Goal: Information Seeking & Learning: Check status

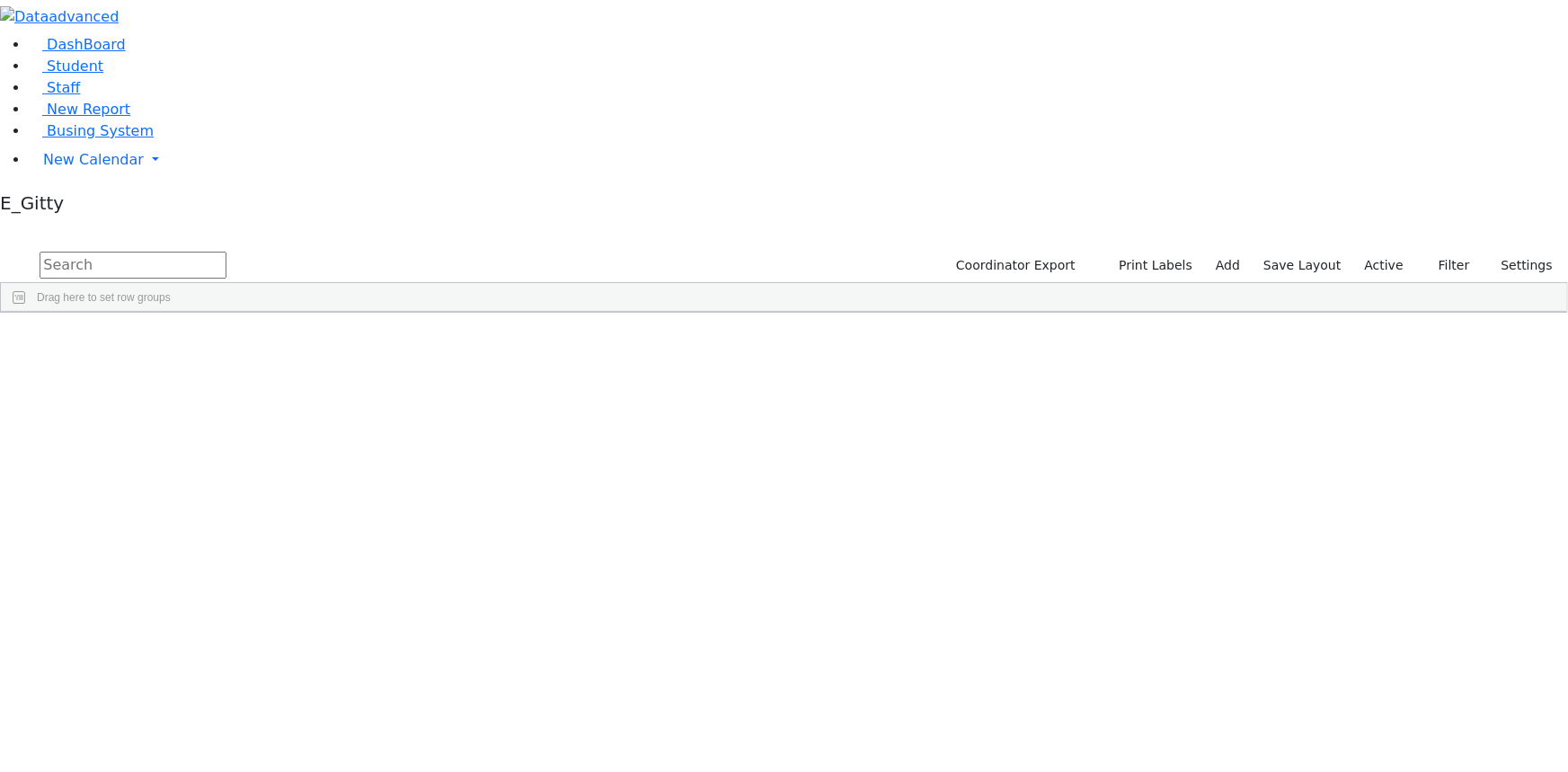
click at [227, 252] on input "text" at bounding box center [133, 265] width 187 height 27
type input "s"
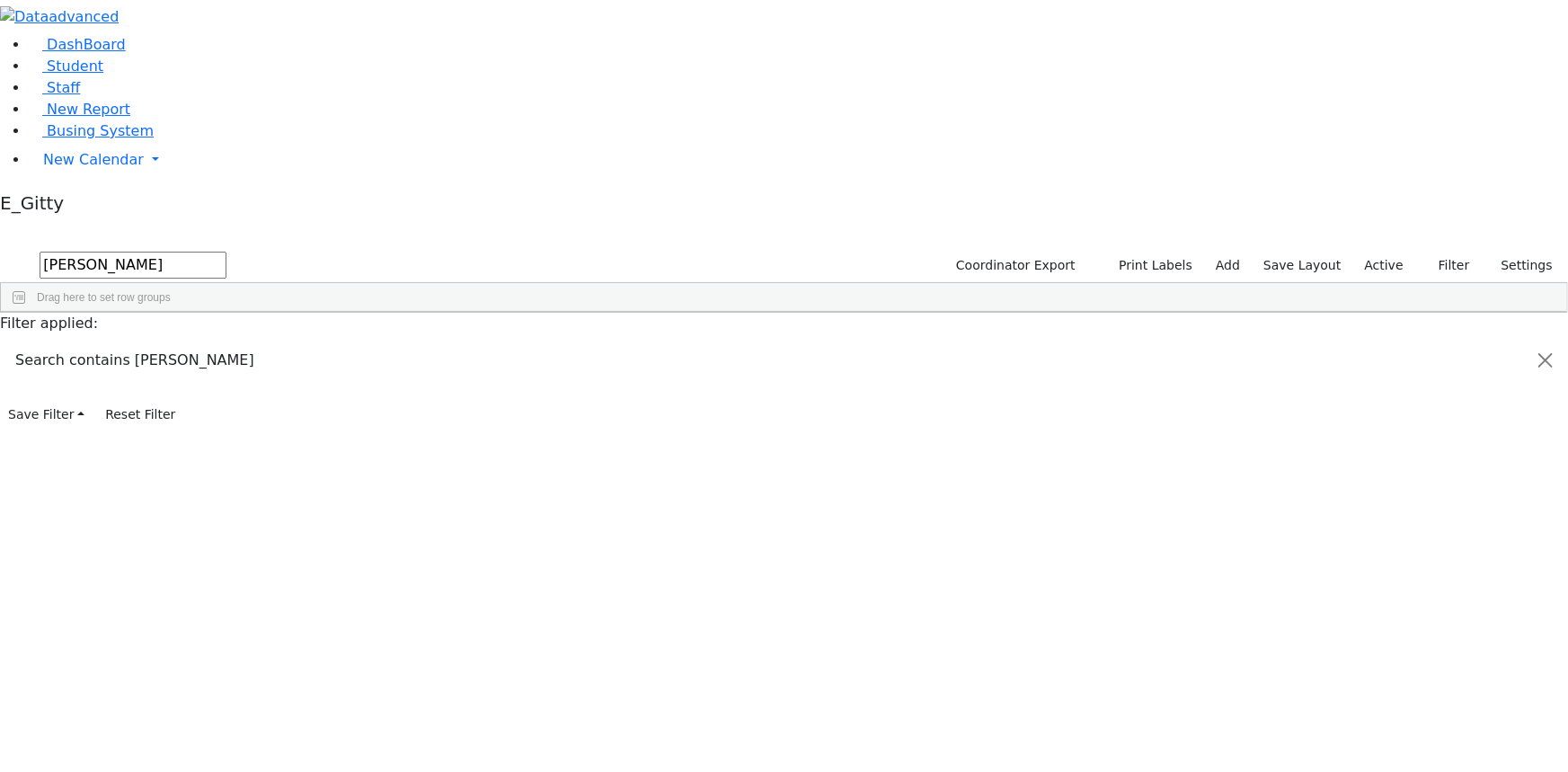
click at [201, 365] on div "Wollner" at bounding box center [150, 377] width 101 height 24
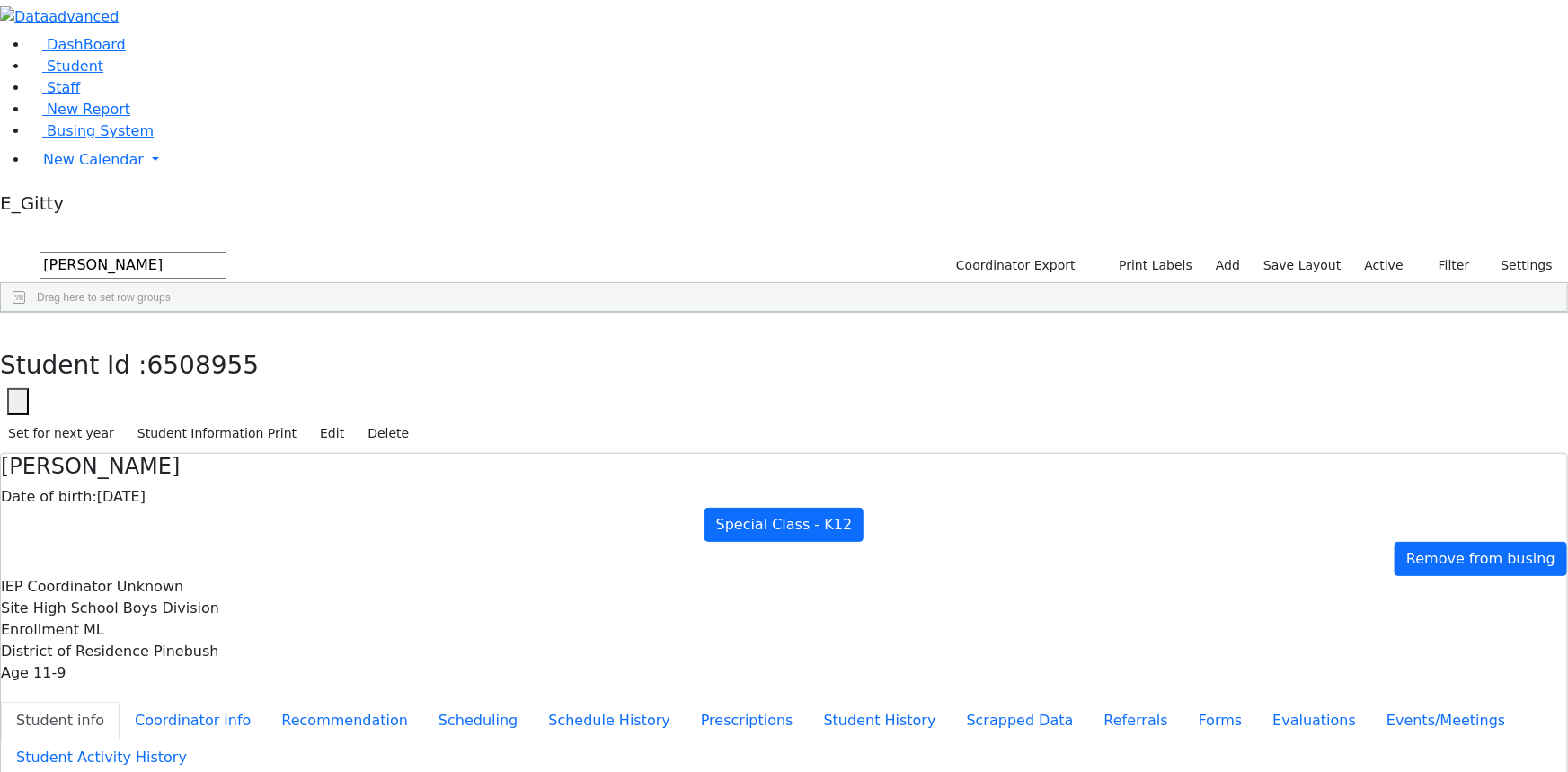
scroll to position [126, 0]
click at [18, 327] on icon "button" at bounding box center [13, 332] width 10 height 11
click at [227, 252] on input "woll" at bounding box center [133, 265] width 187 height 27
type input "w"
type input "T"
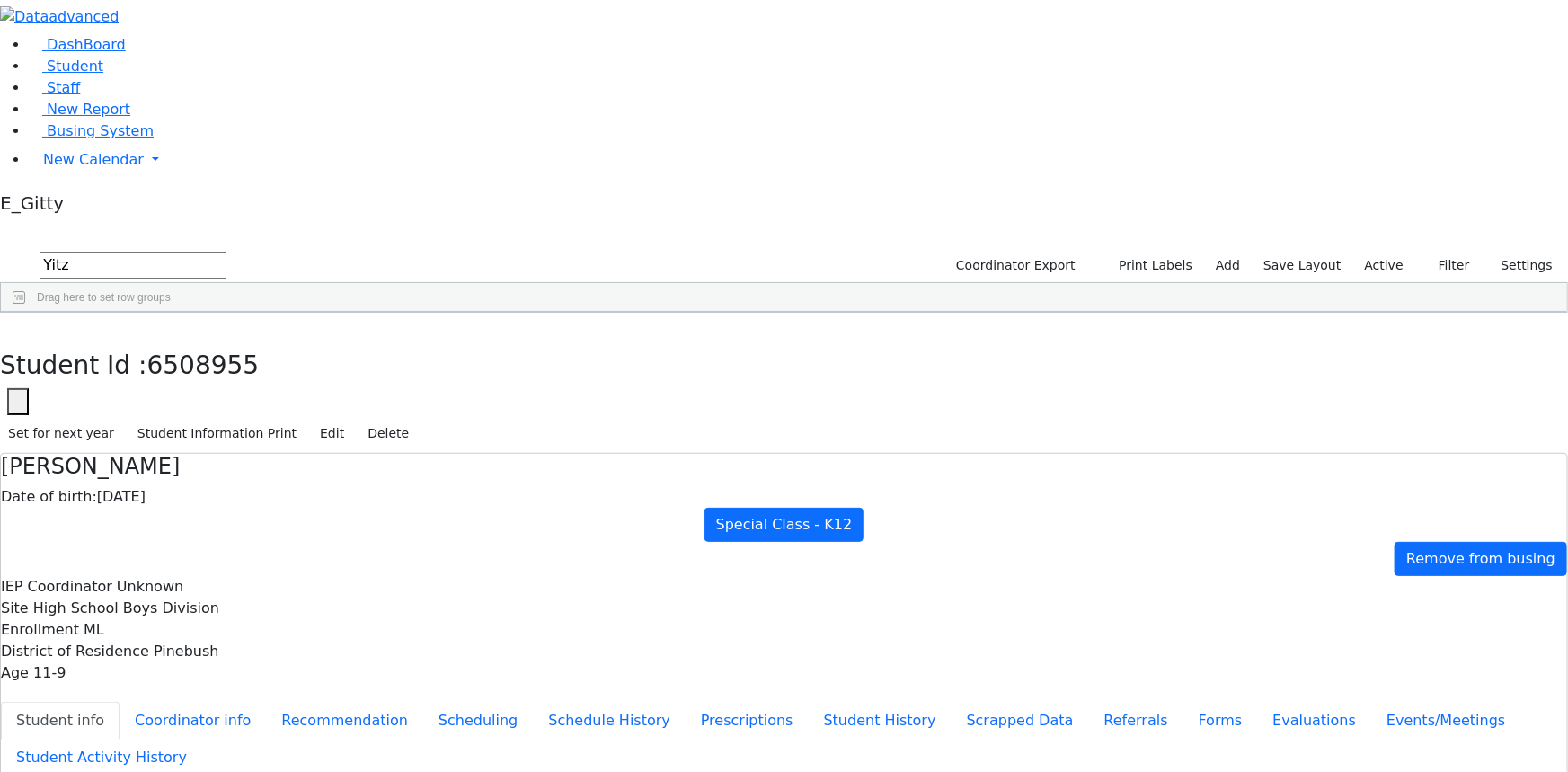
click at [404, 340] on div "12/10/2018" at bounding box center [353, 352] width 101 height 24
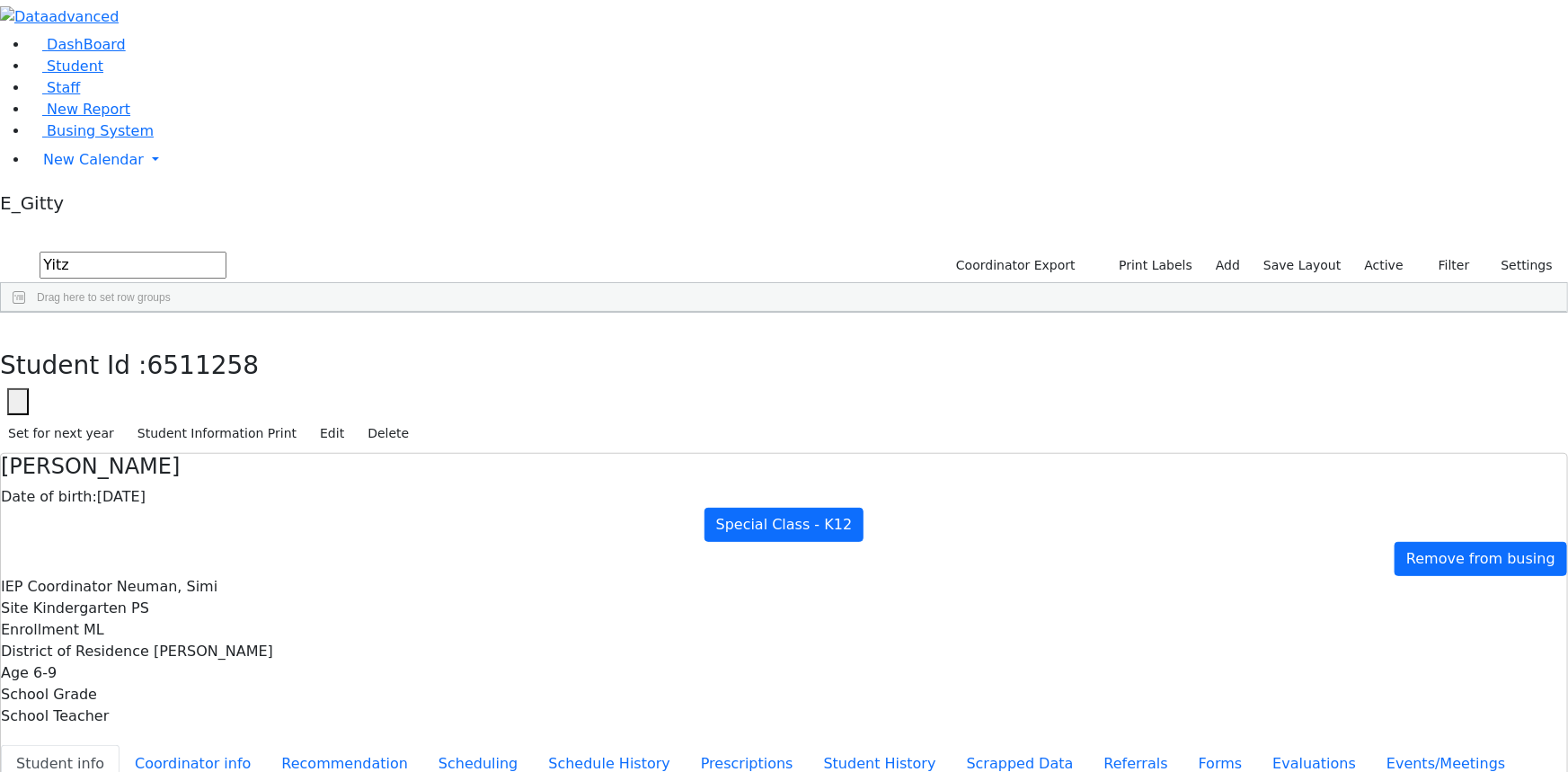
scroll to position [0, 0]
click at [26, 312] on button "button" at bounding box center [13, 331] width 26 height 38
click at [227, 252] on input "Yitz" at bounding box center [133, 265] width 187 height 27
type input "Y"
type input "ziss"
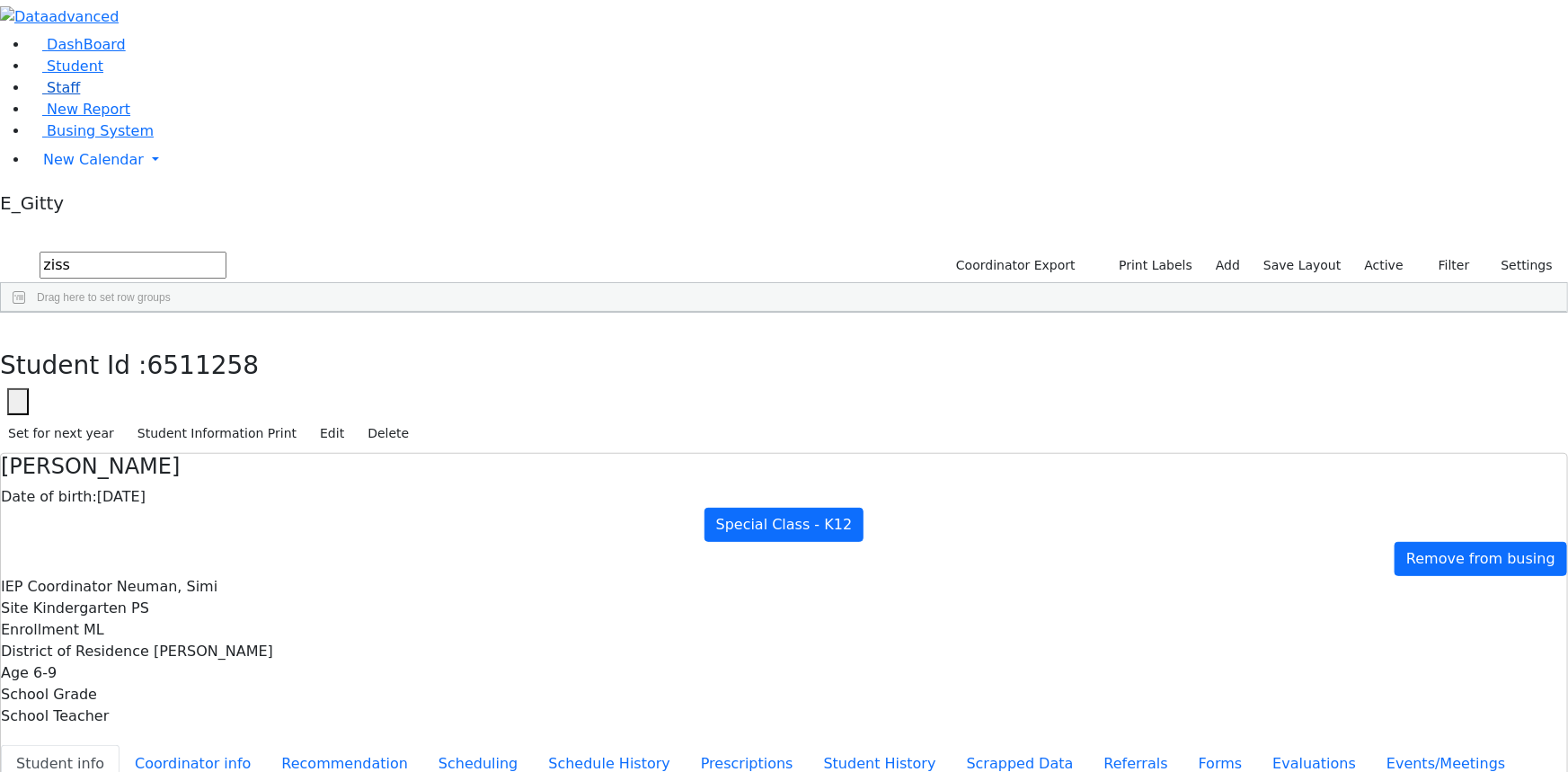
click at [80, 96] on link "Staff" at bounding box center [54, 87] width 51 height 17
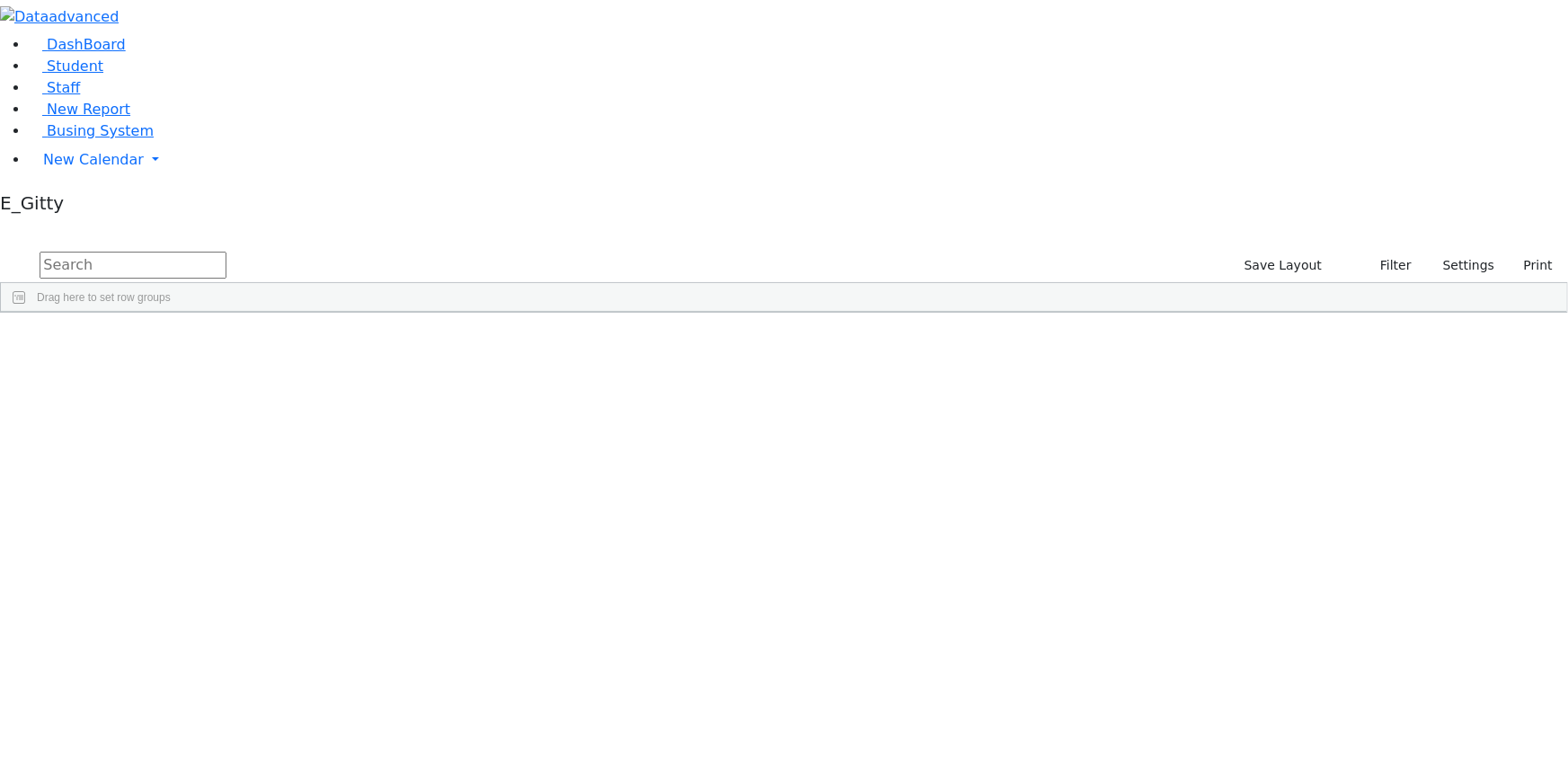
click at [227, 252] on input "text" at bounding box center [133, 265] width 187 height 27
click at [227, 252] on input "bini" at bounding box center [133, 265] width 187 height 27
type input "b"
click at [227, 252] on input "text" at bounding box center [133, 265] width 187 height 27
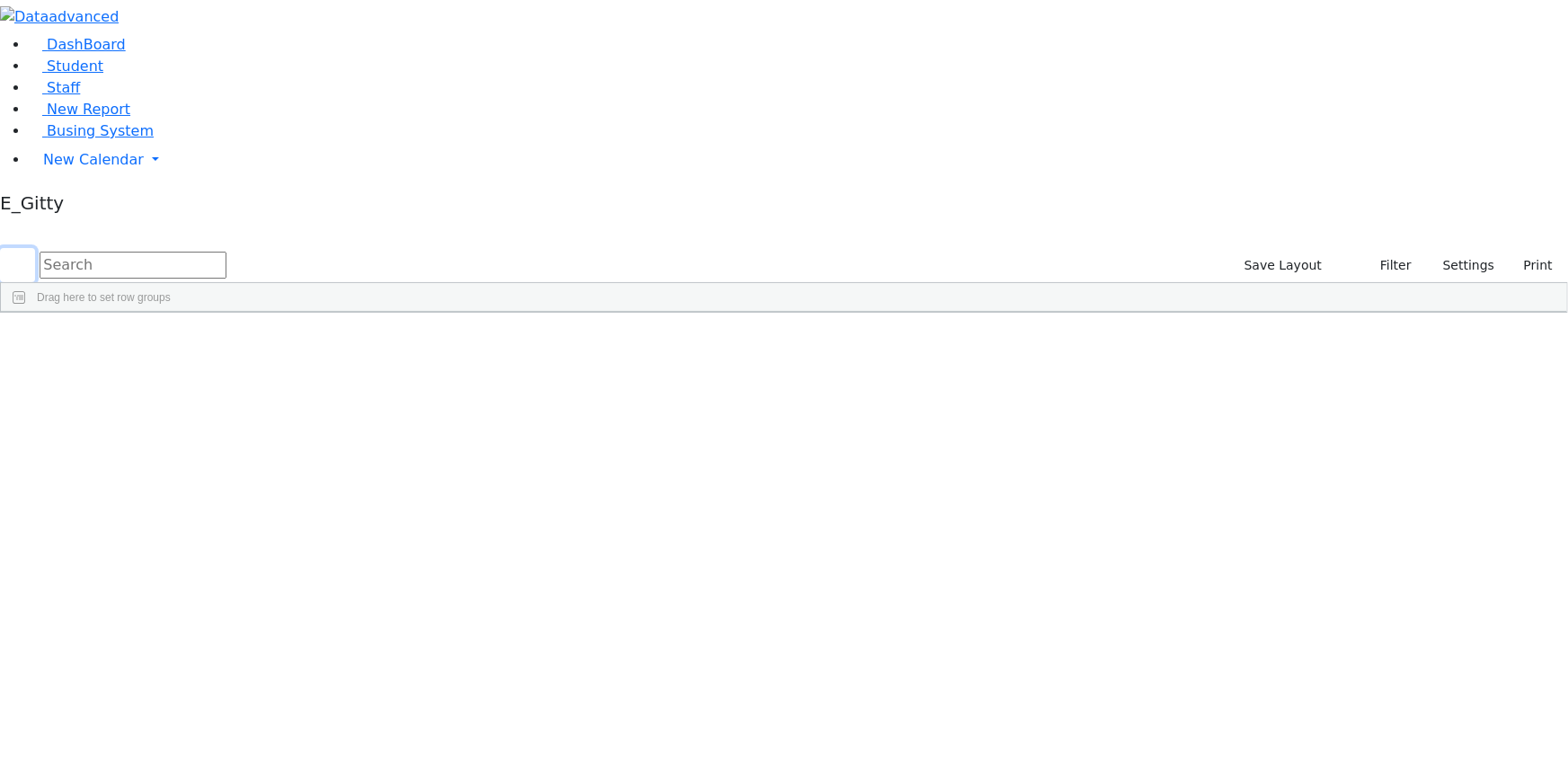
click at [35, 248] on button "submit" at bounding box center [17, 265] width 35 height 34
click at [227, 252] on input "text" at bounding box center [133, 265] width 187 height 27
type input "r"
drag, startPoint x: 161, startPoint y: 220, endPoint x: 146, endPoint y: 226, distance: 16.2
click at [149, 178] on ul "DashBoard Student Staff New Report Busing System New Calendar Calendar Unschedu…" at bounding box center [784, 105] width 1568 height 143
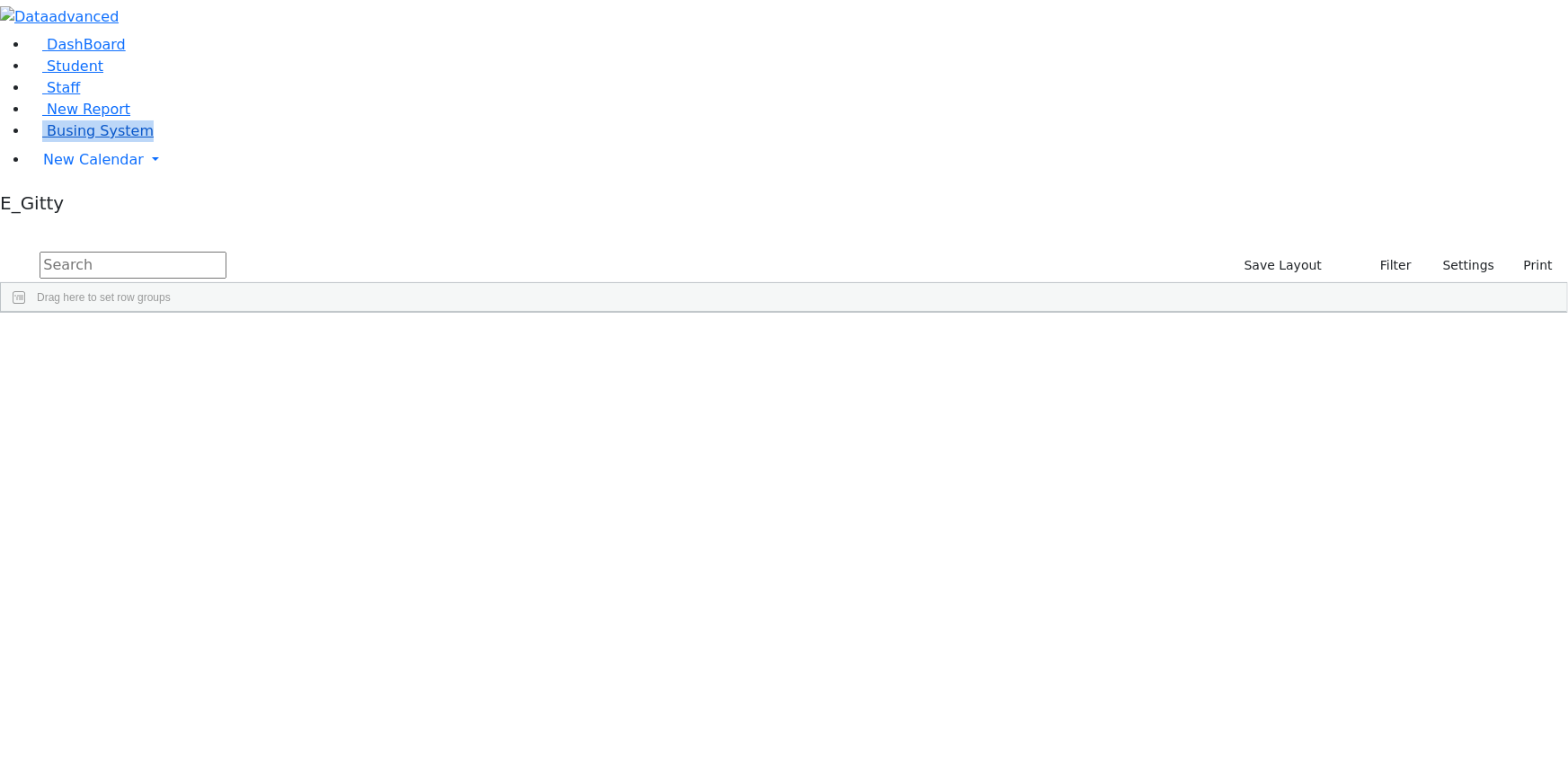
click at [137, 139] on link "Busing System" at bounding box center [92, 130] width 125 height 17
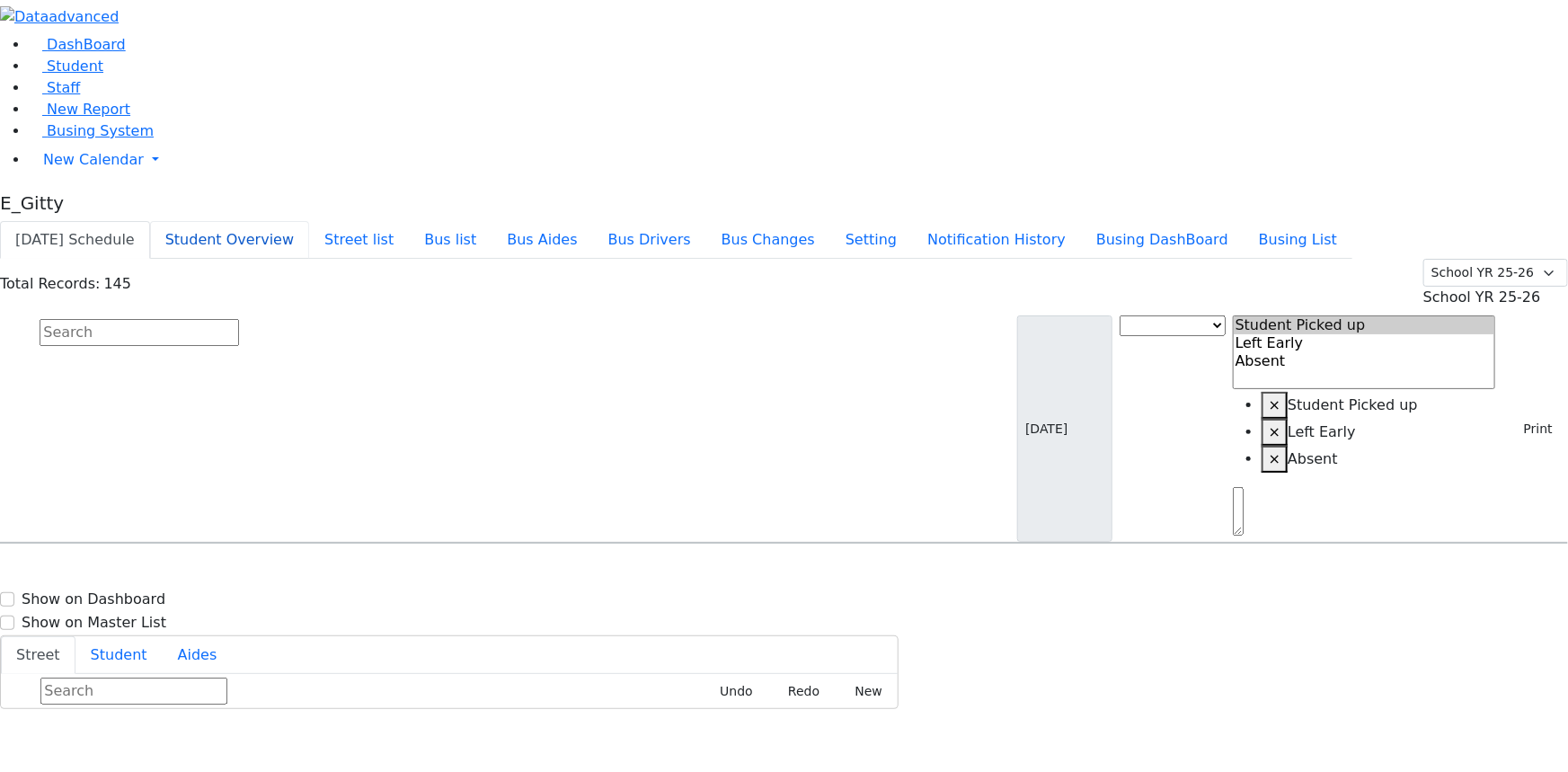
click at [309, 221] on button "Student Overview" at bounding box center [230, 240] width 159 height 38
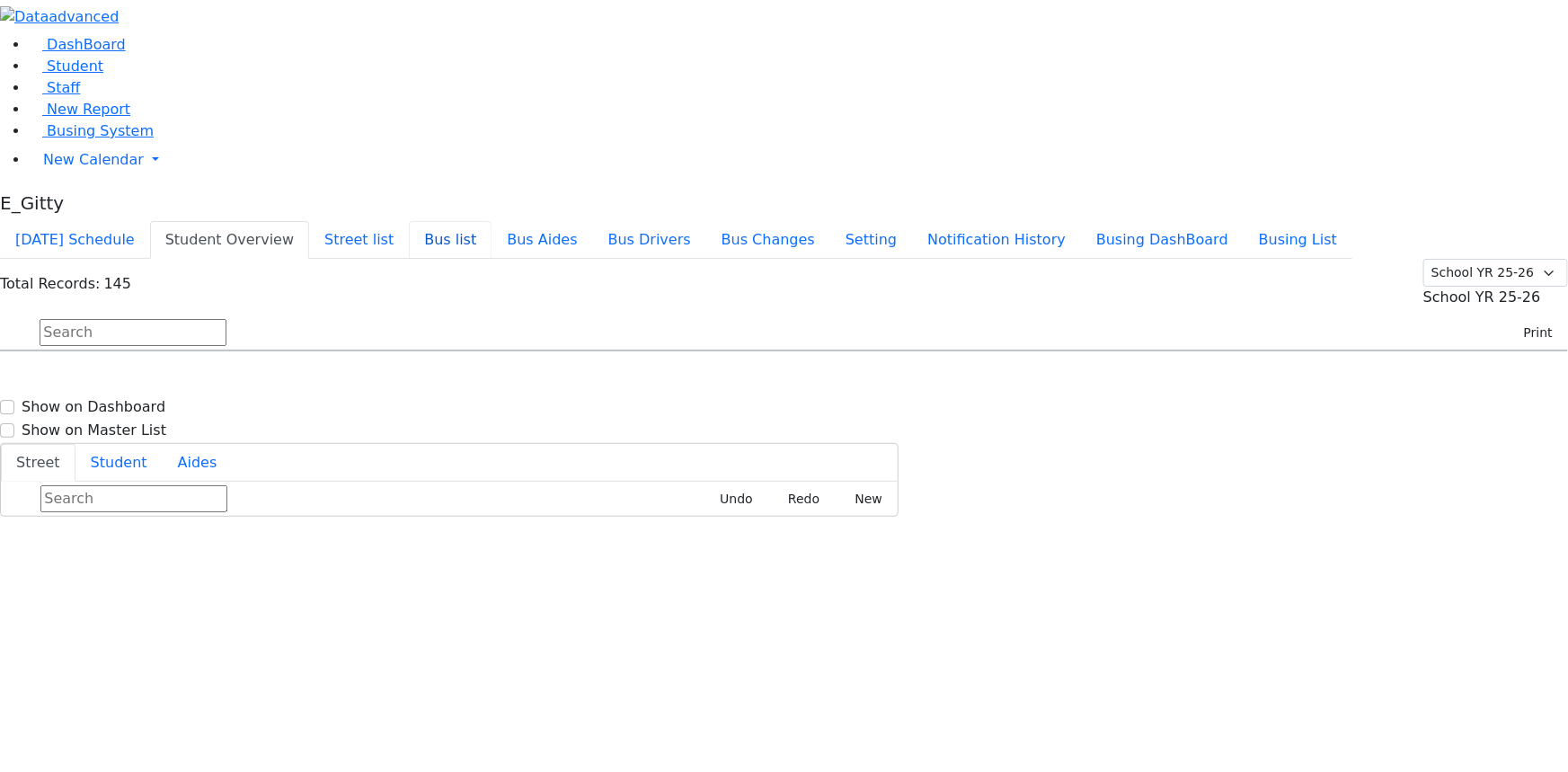
click at [491, 221] on button "Bus list" at bounding box center [450, 240] width 83 height 38
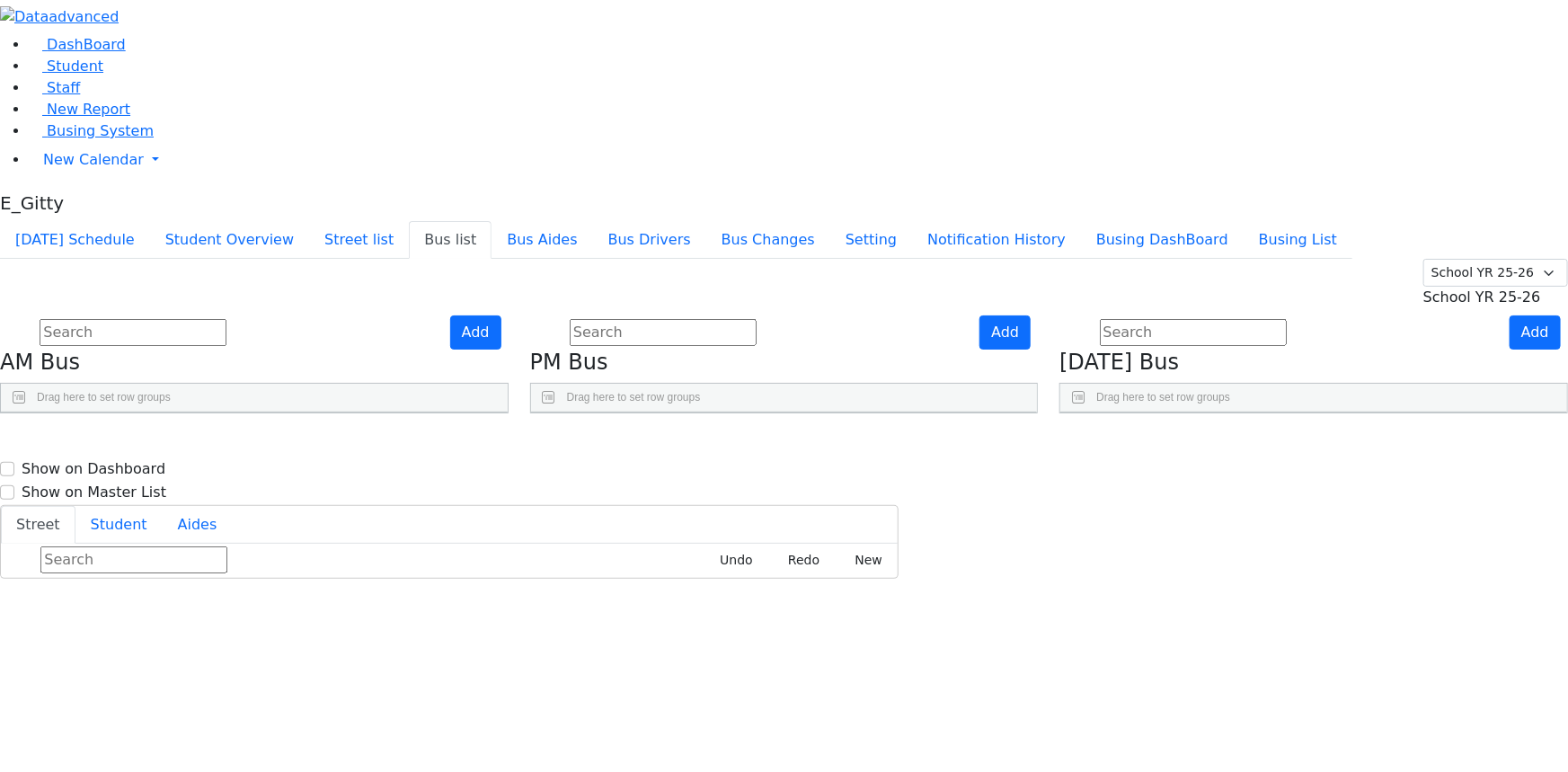
scroll to position [577, 0]
click at [309, 221] on button "Student Overview" at bounding box center [230, 240] width 159 height 38
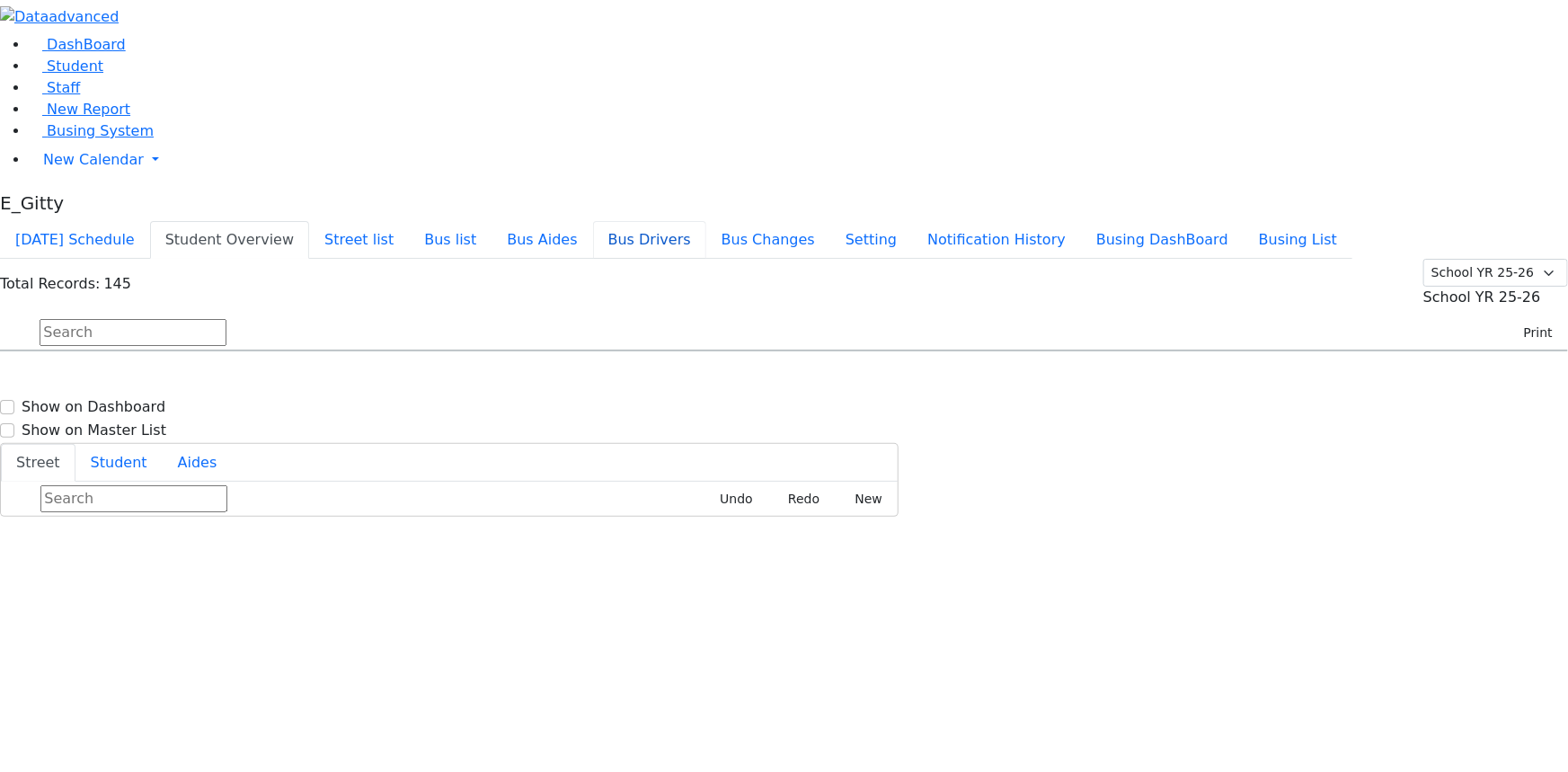
click at [706, 221] on button "Bus Drivers" at bounding box center [650, 240] width 113 height 38
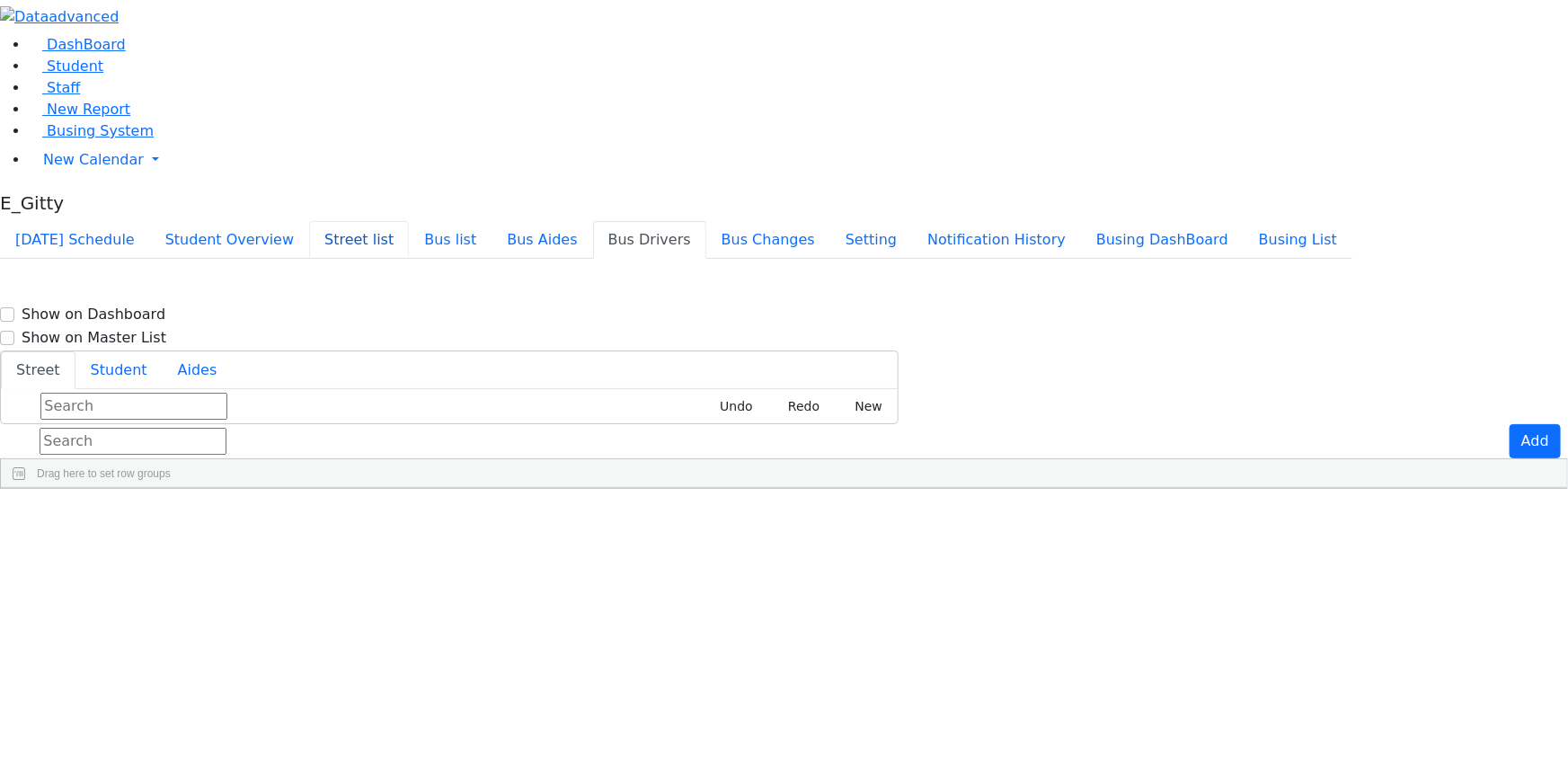
click at [409, 221] on button "Street list" at bounding box center [359, 240] width 99 height 38
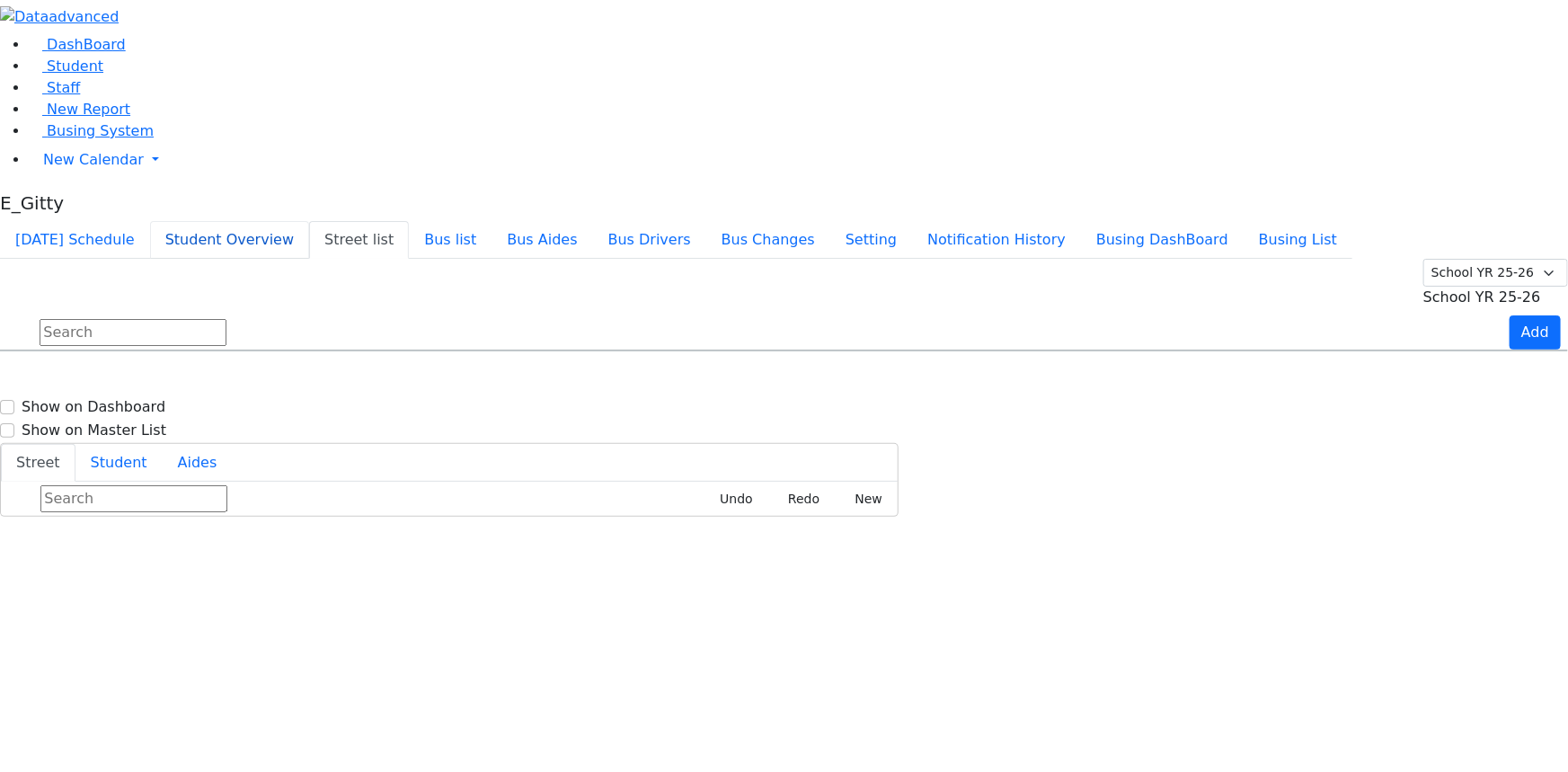
click at [309, 221] on button "Student Overview" at bounding box center [230, 240] width 159 height 38
click at [150, 221] on button "Today's Schedule" at bounding box center [75, 240] width 150 height 38
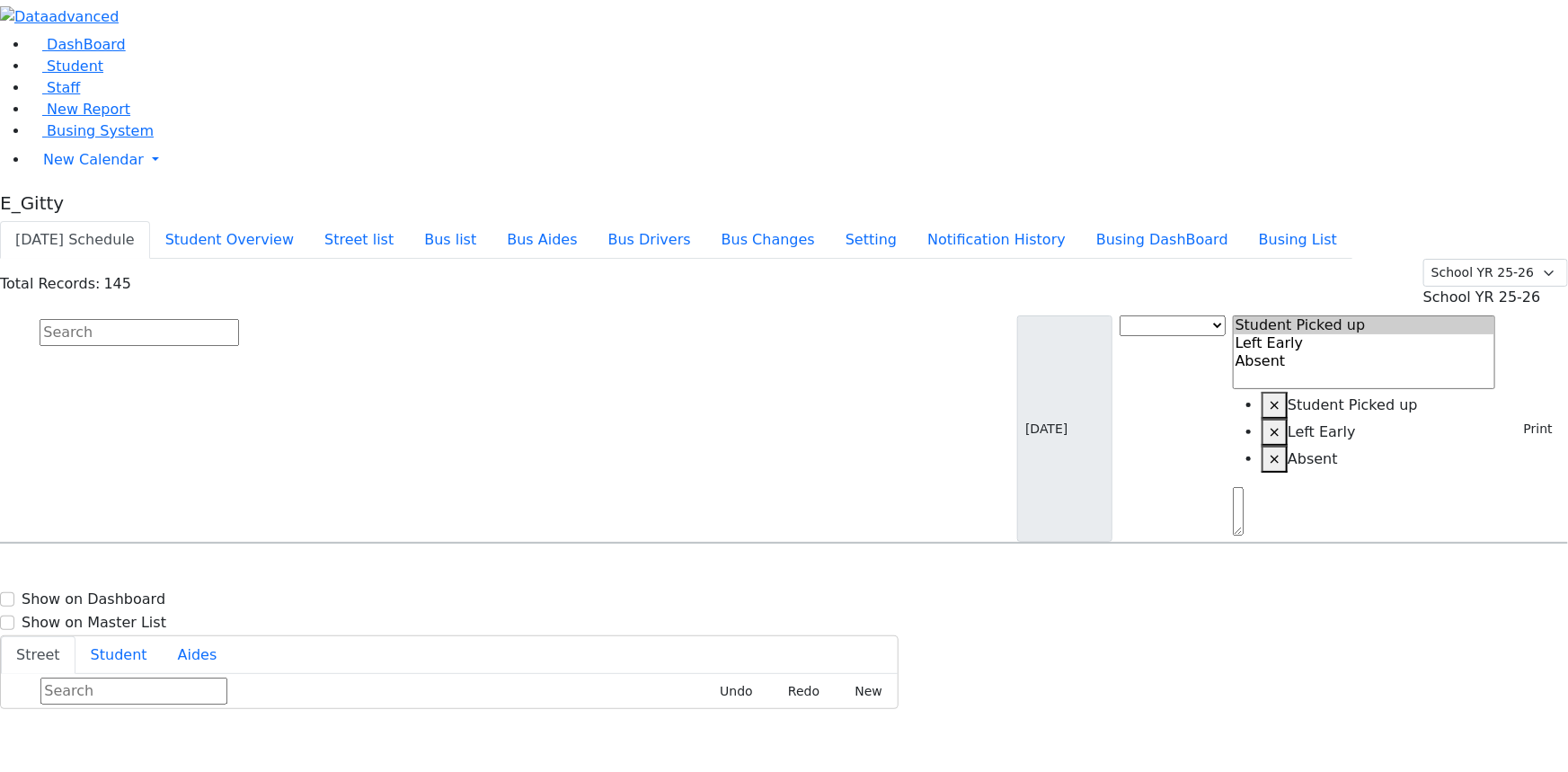
drag, startPoint x: 531, startPoint y: 116, endPoint x: 521, endPoint y: 119, distance: 10.4
click at [239, 319] on input "text" at bounding box center [139, 332] width 199 height 27
click at [239, 319] on input "avi" at bounding box center [139, 332] width 199 height 27
type input "a"
drag, startPoint x: 421, startPoint y: 89, endPoint x: 393, endPoint y: 89, distance: 28.0
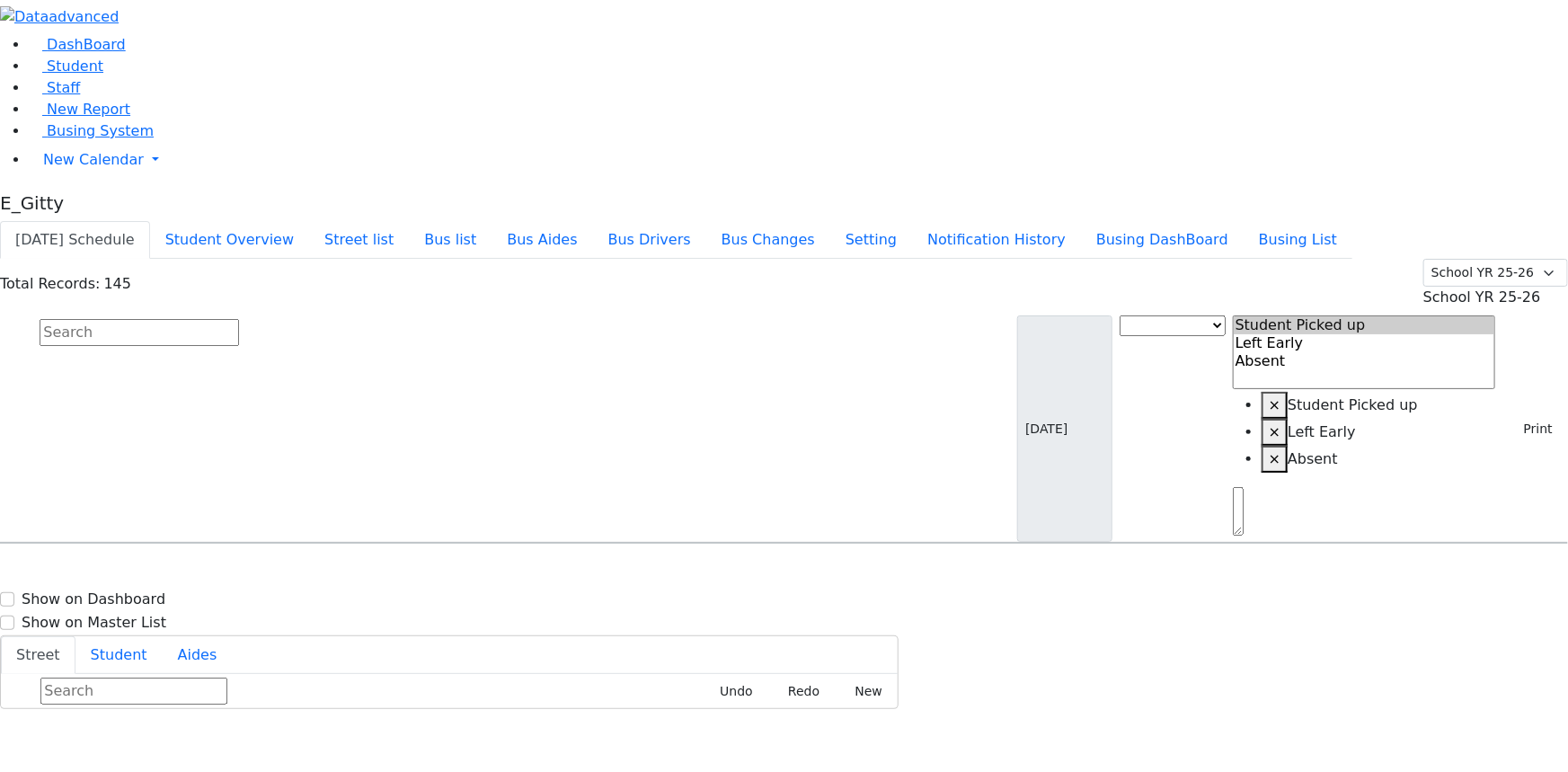
click at [406, 259] on div "Total Records: 145 Summer YR 25 School YR 25-26 Summer YR 25 School YR 24-25 Su…" at bounding box center [784, 401] width 1568 height 285
drag, startPoint x: 317, startPoint y: 116, endPoint x: 339, endPoint y: 119, distance: 22.2
click at [239, 319] on input "text" at bounding box center [139, 332] width 199 height 27
type input "daskal"
click at [446, 571] on div "9 Twinkle Rd" at bounding box center [334, 593] width 223 height 45
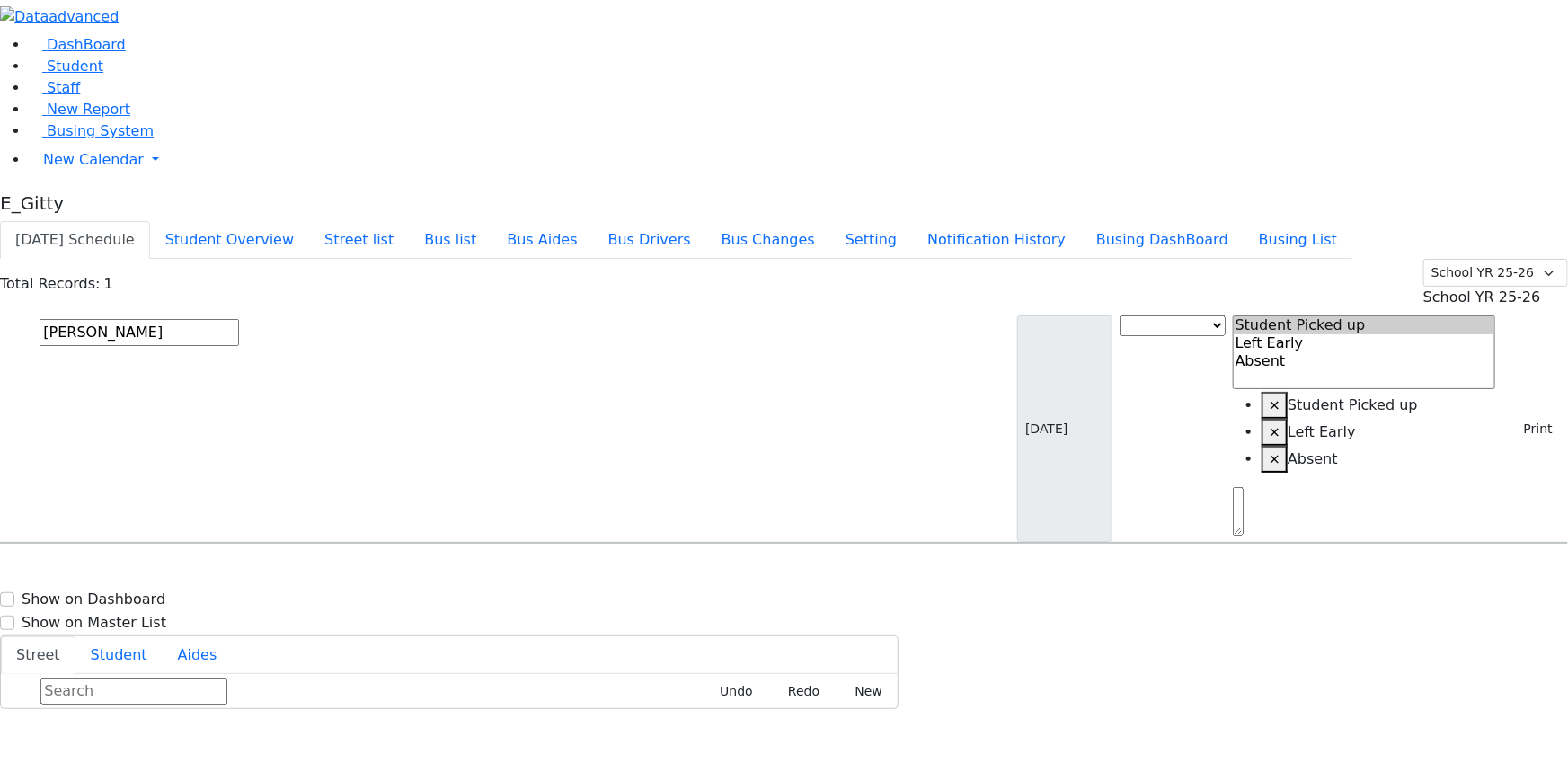
select select
click at [446, 571] on div "9 Twinkle Rd" at bounding box center [334, 593] width 223 height 45
select select
click at [239, 319] on input "daskal" at bounding box center [139, 332] width 199 height 27
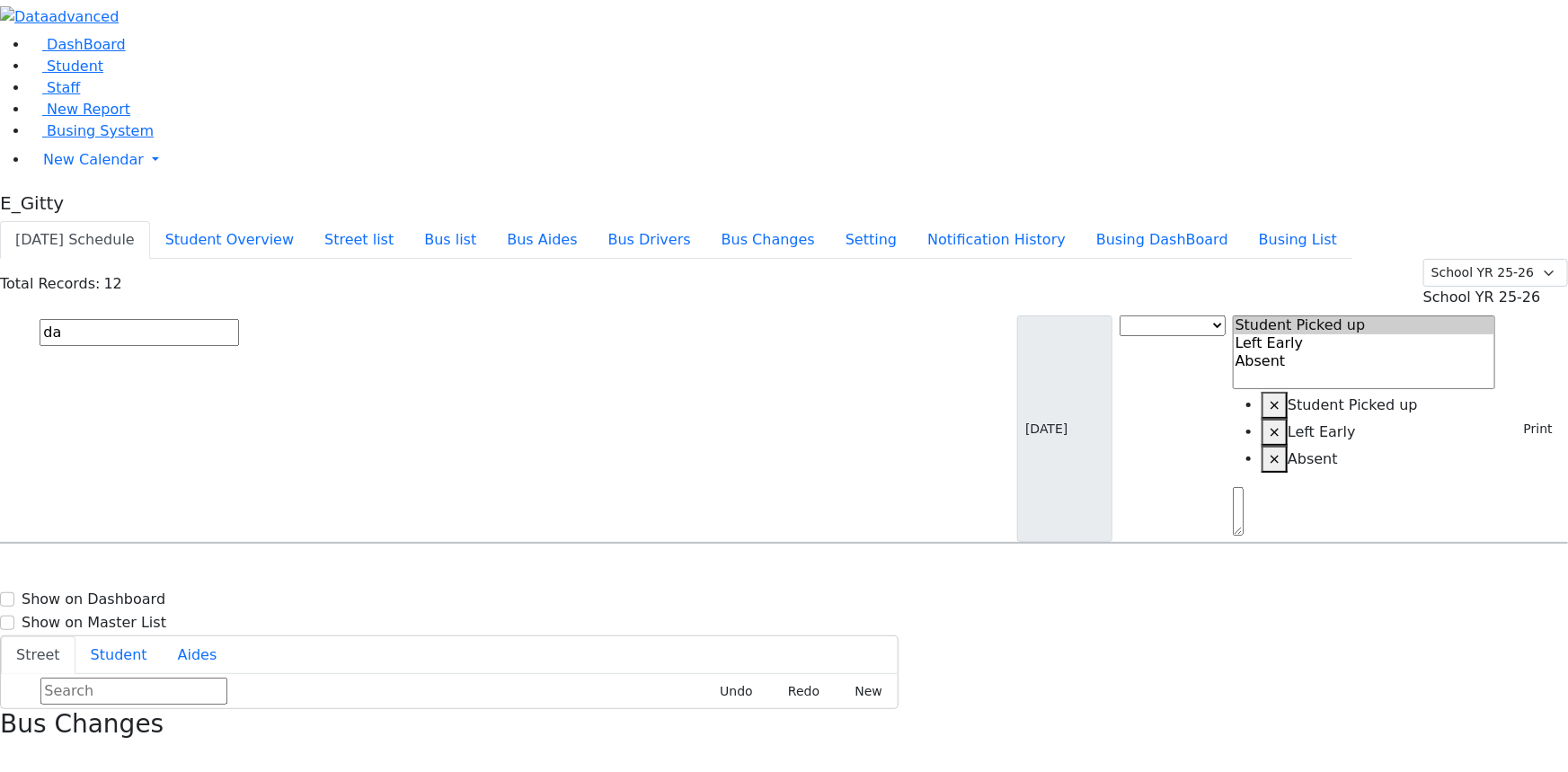
type input "d"
click at [98, 75] on link "Student" at bounding box center [66, 66] width 75 height 17
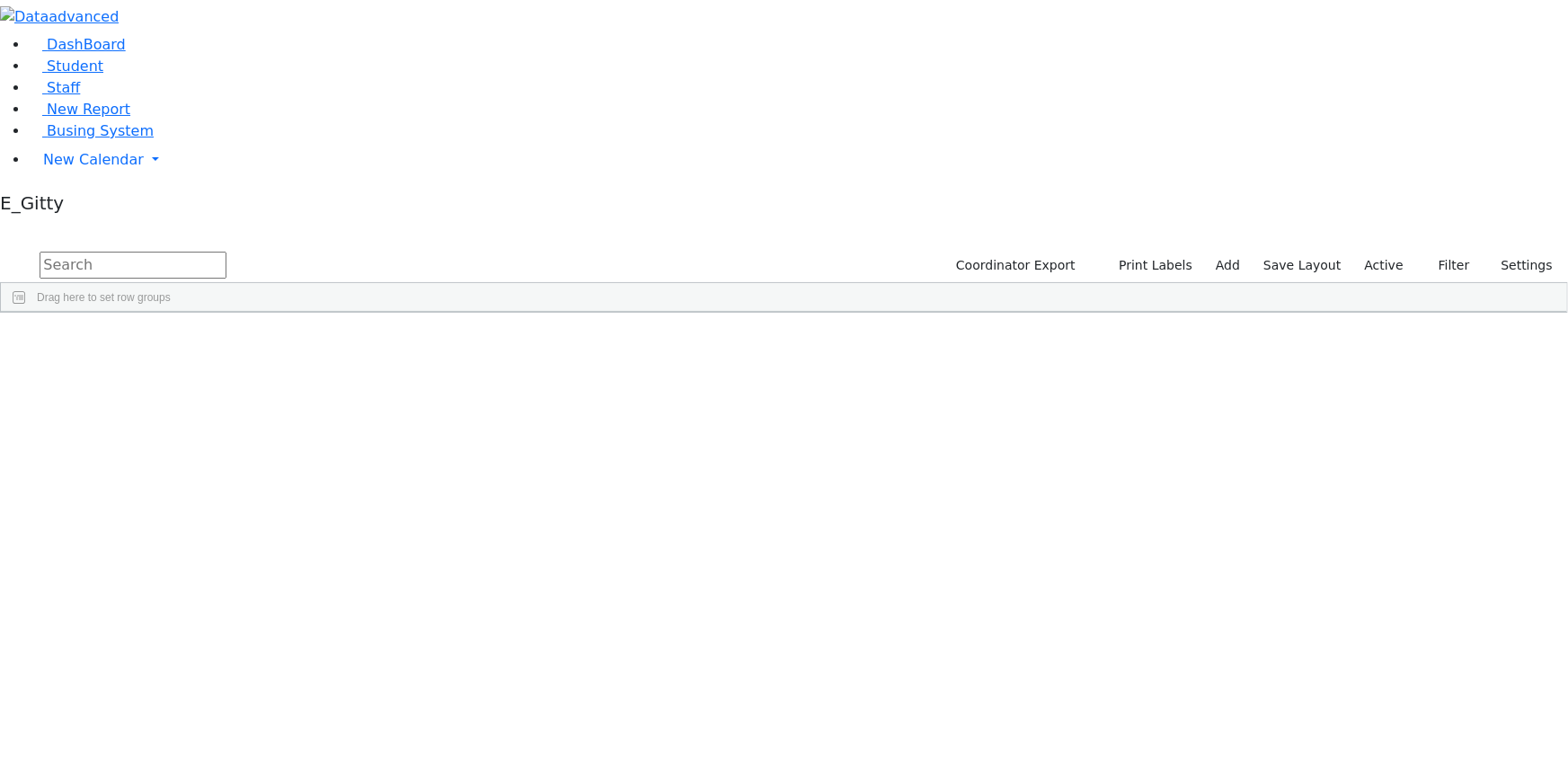
click at [227, 252] on input "text" at bounding box center [133, 265] width 187 height 27
click at [302, 340] on div "Abraham" at bounding box center [252, 352] width 101 height 24
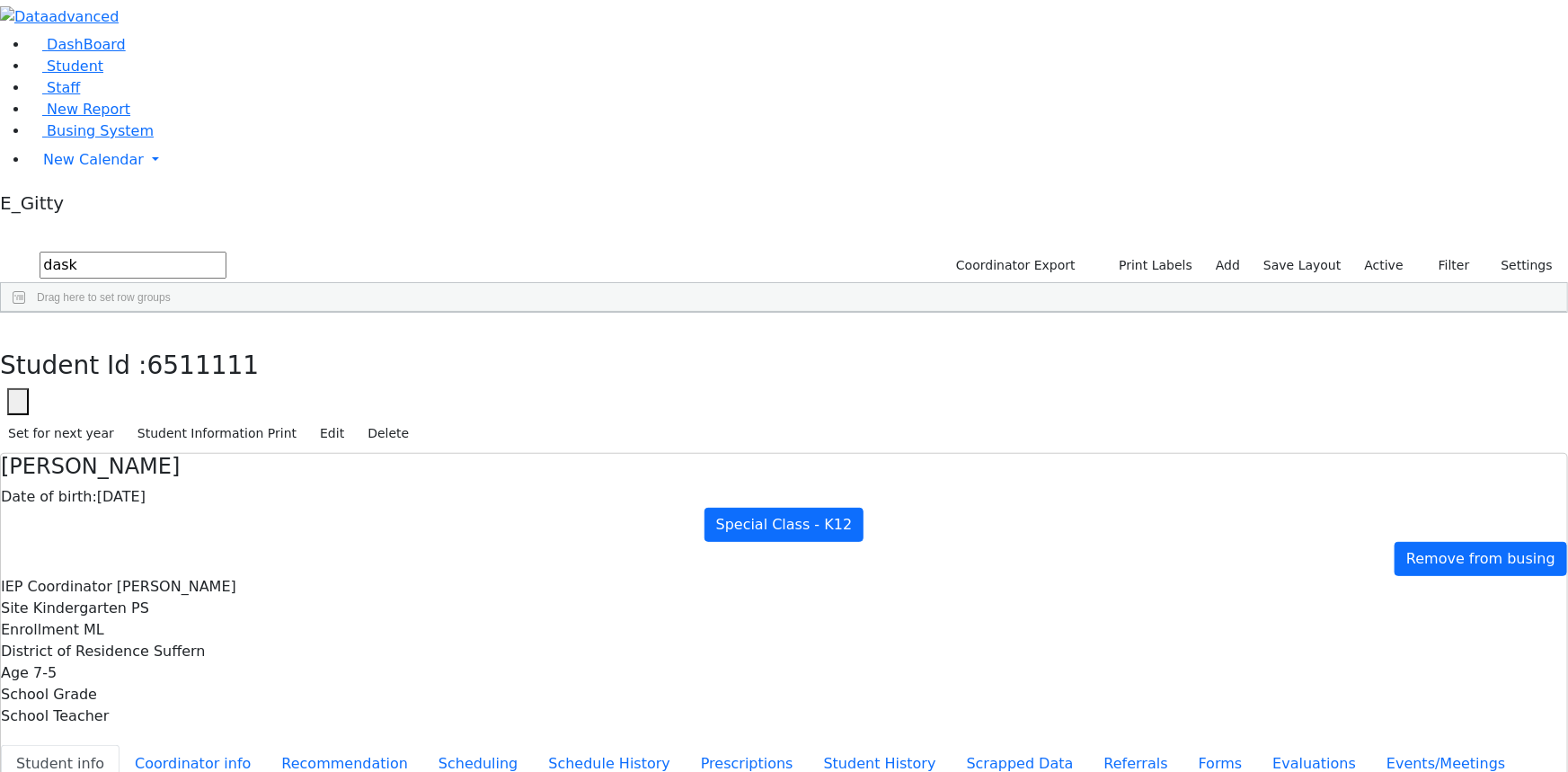
scroll to position [117, 0]
click at [18, 327] on icon "button" at bounding box center [13, 332] width 10 height 11
click at [227, 252] on input "dask" at bounding box center [133, 265] width 187 height 27
type input "d"
